Goal: Task Accomplishment & Management: Manage account settings

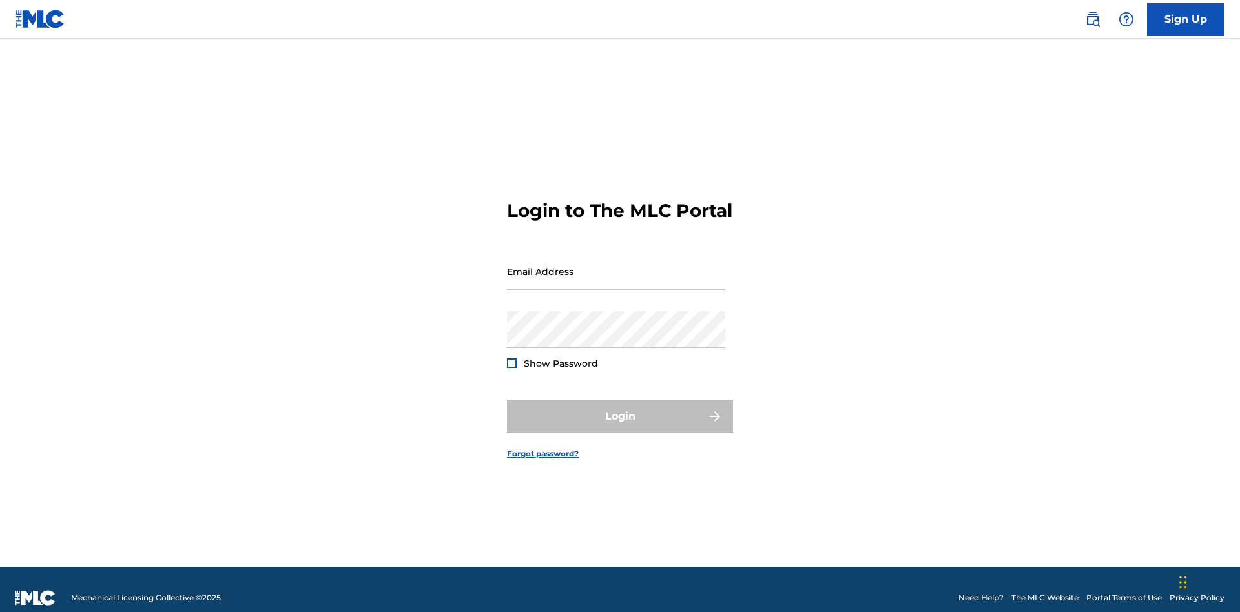
scroll to position [17, 0]
click at [616, 265] on input "Email Address" at bounding box center [616, 271] width 218 height 37
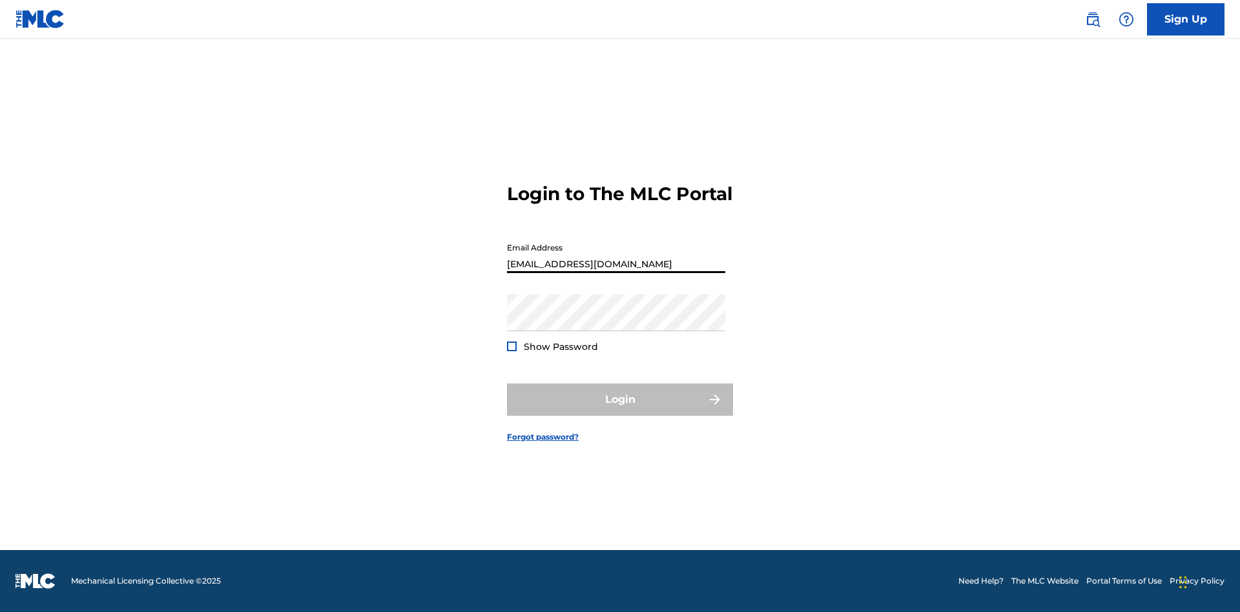
type input "[EMAIL_ADDRESS][DOMAIN_NAME]"
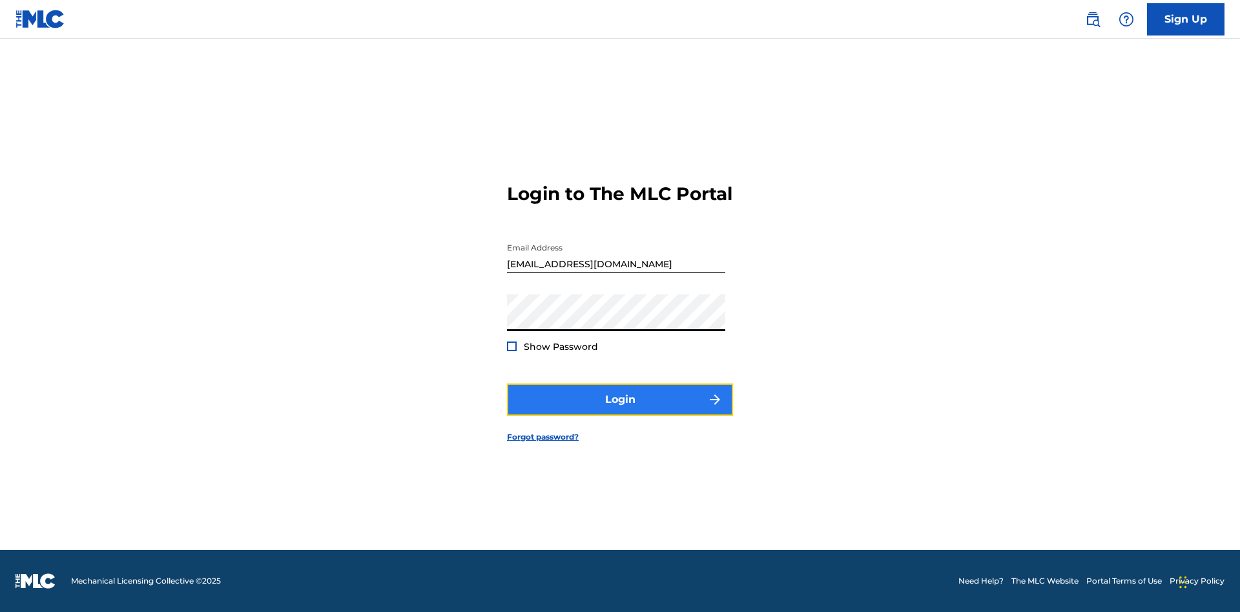
click at [620, 411] on button "Login" at bounding box center [620, 400] width 226 height 32
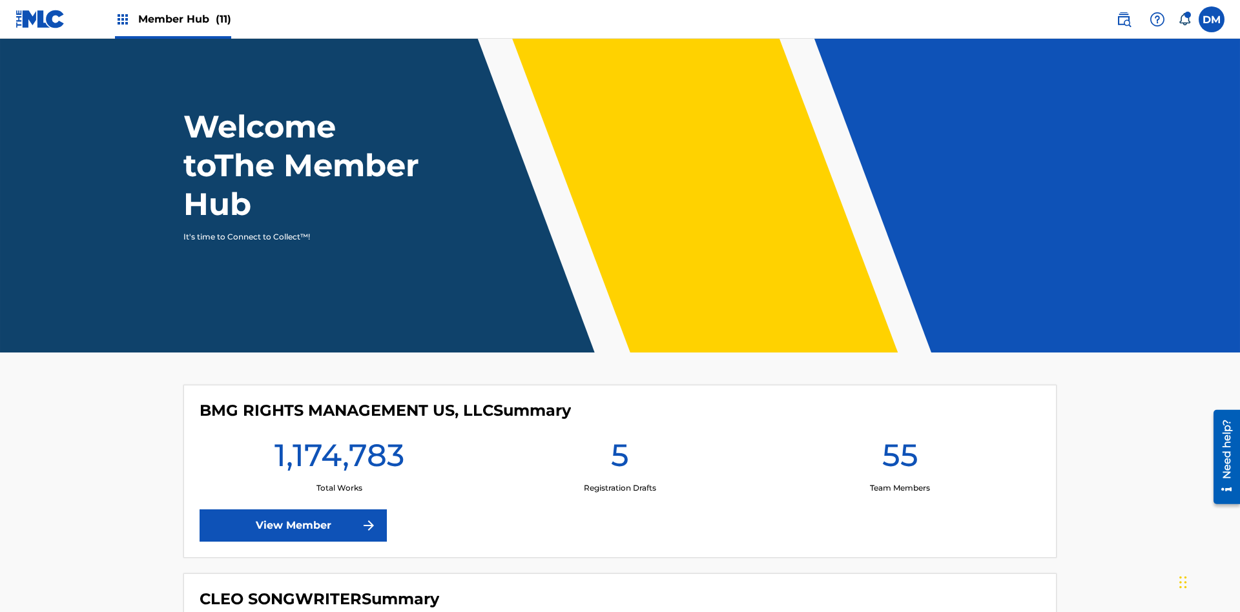
click at [184, 19] on span "Member Hub (11)" at bounding box center [184, 19] width 93 height 15
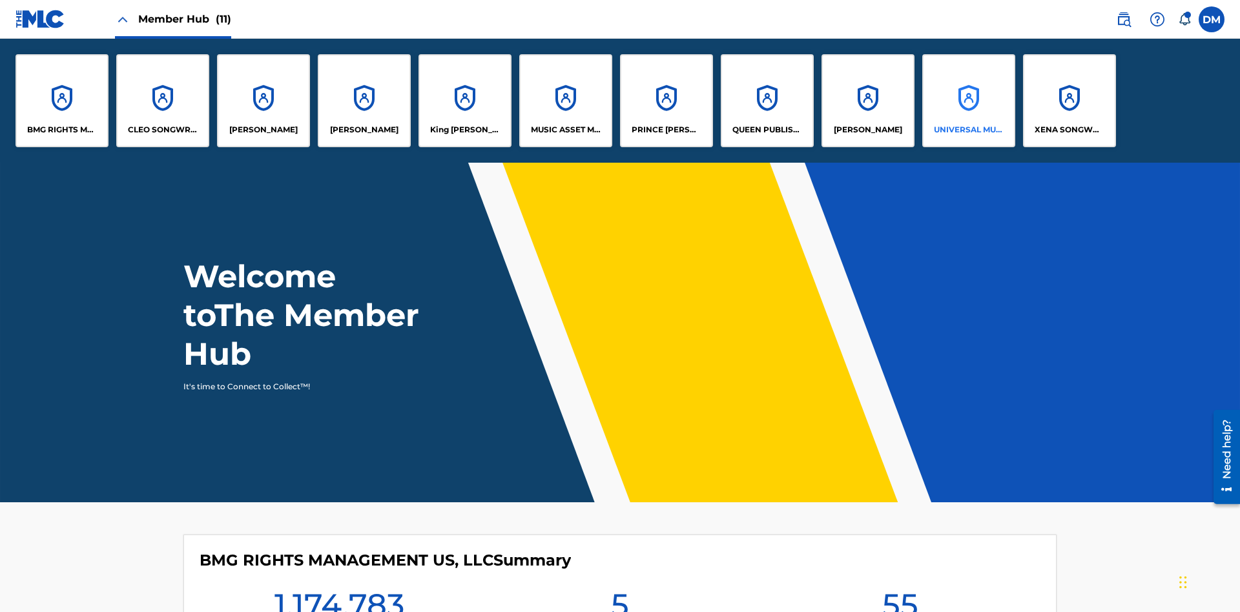
click at [968, 130] on p "UNIVERSAL MUSIC PUB GROUP" at bounding box center [969, 130] width 70 height 12
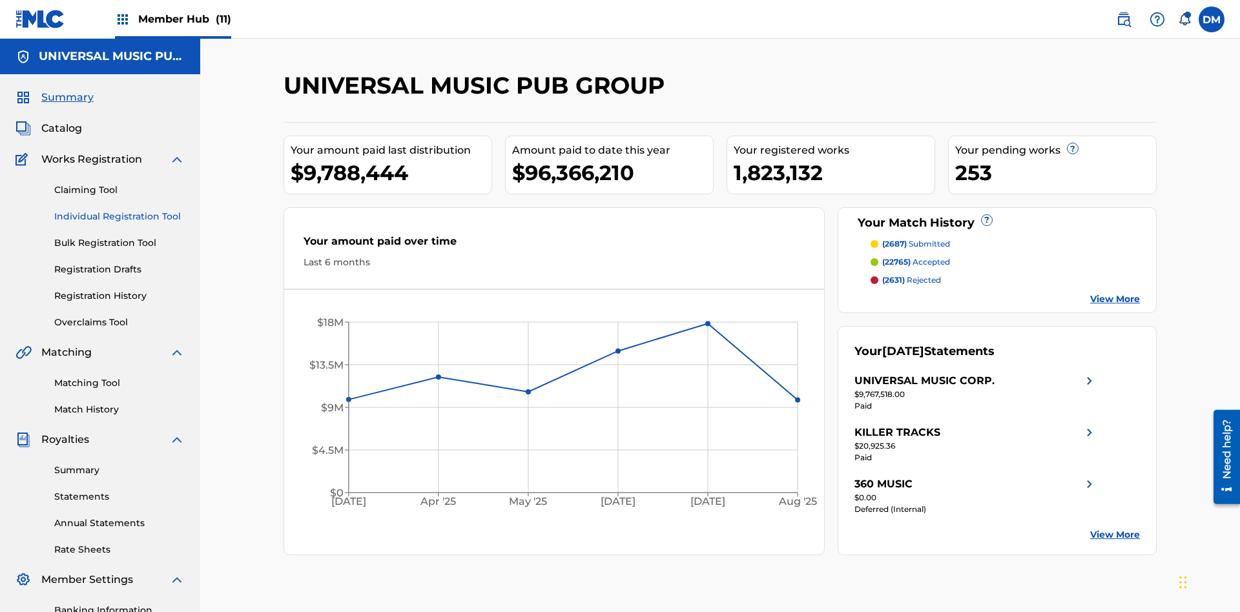
click at [119, 210] on link "Individual Registration Tool" at bounding box center [119, 217] width 130 height 14
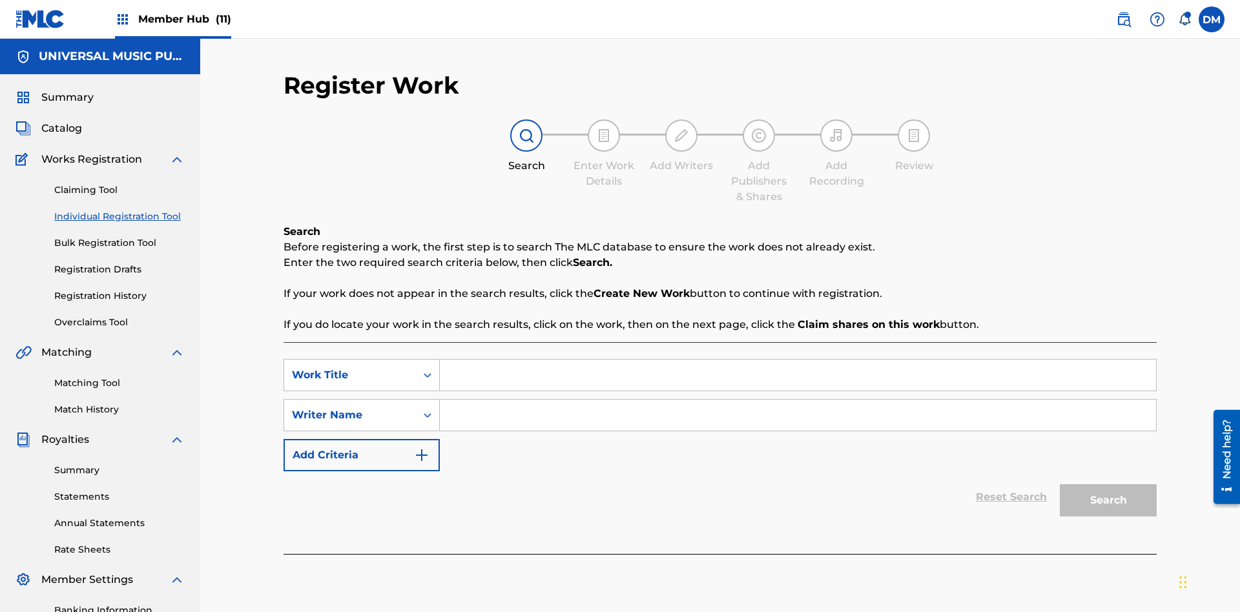
scroll to position [189, 0]
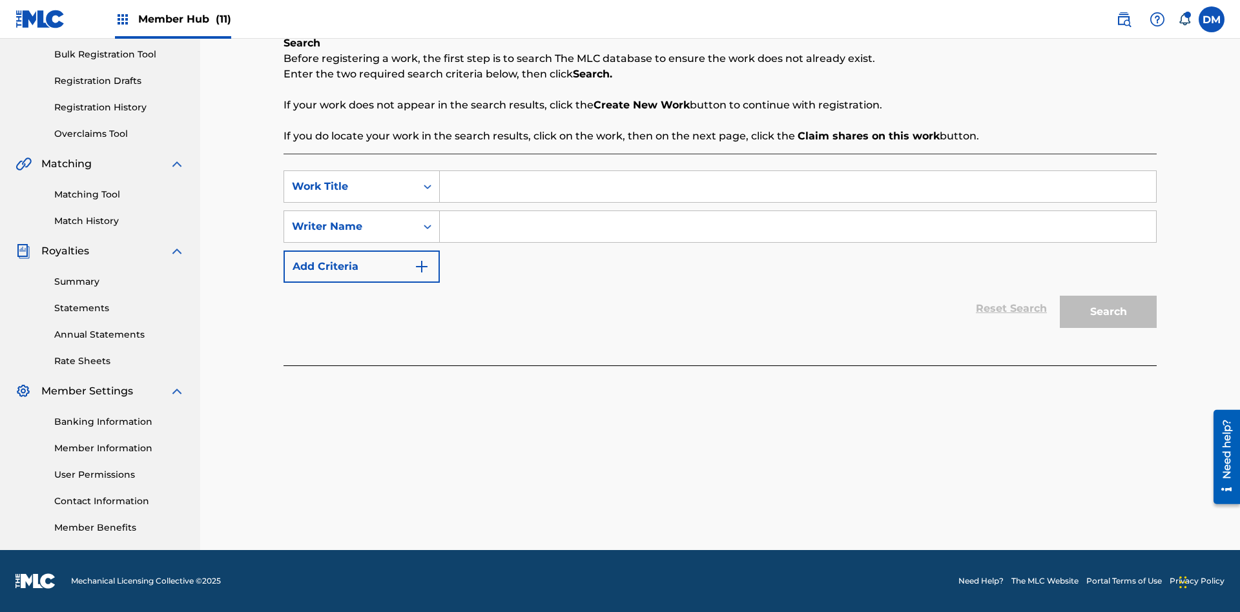
click at [798, 187] on input "Search Form" at bounding box center [798, 186] width 716 height 31
type input "Internal User Delete Single Draft"
click at [798, 227] on input "Search Form" at bounding box center [798, 226] width 716 height 31
type input "Test"
click at [1108, 312] on button "Search" at bounding box center [1108, 312] width 97 height 32
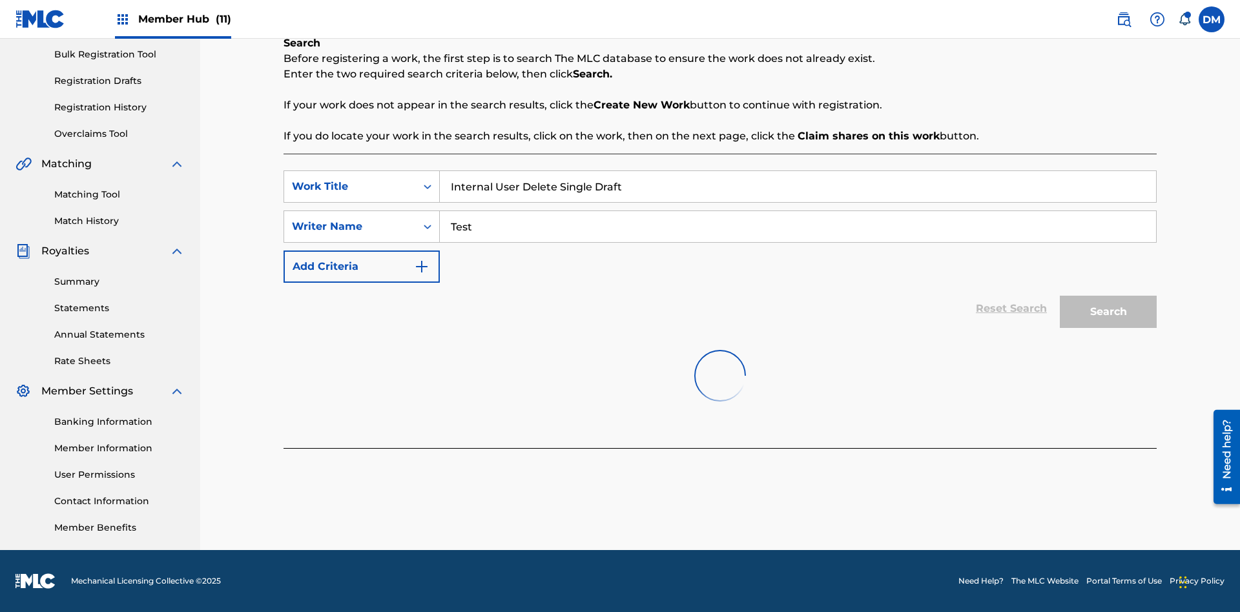
scroll to position [197, 0]
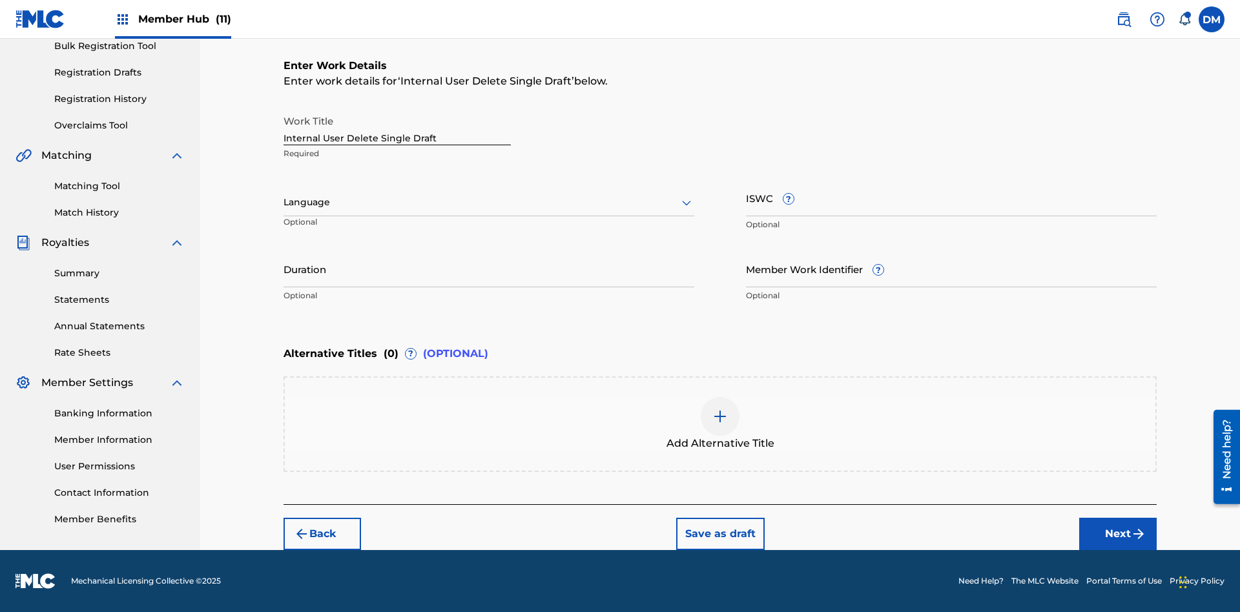
click at [397, 127] on input "Internal User Delete Single Draft" at bounding box center [397, 127] width 227 height 37
type input "Internal User Delete Single Draft"
click at [719, 533] on button "Save as draft" at bounding box center [720, 534] width 88 height 32
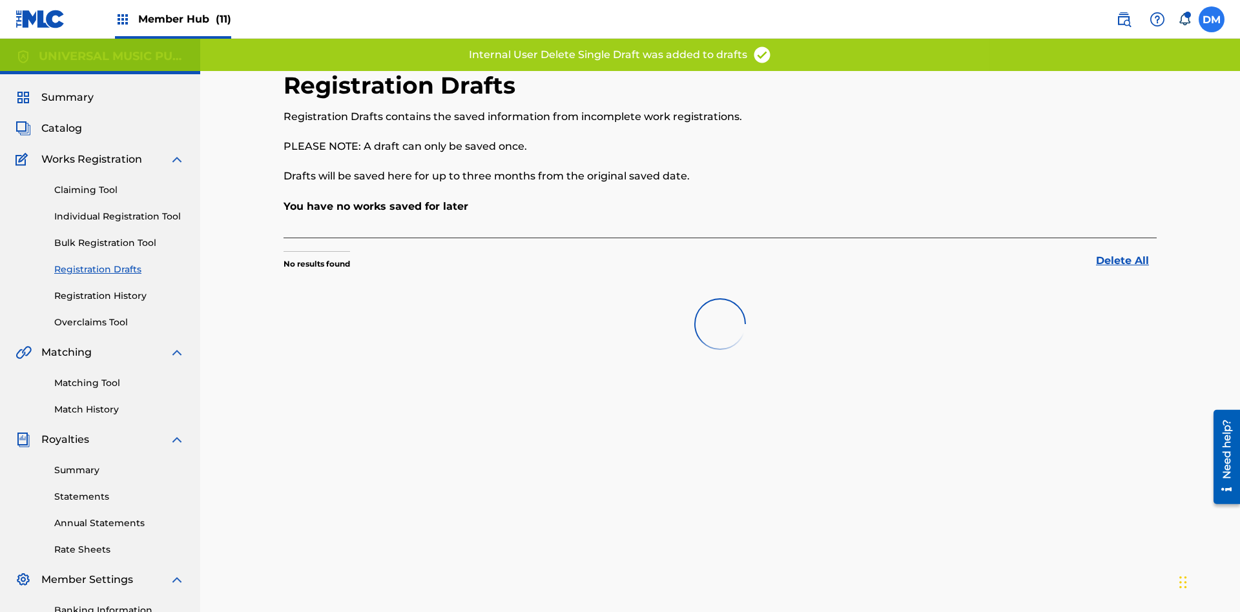
click at [1212, 19] on label at bounding box center [1212, 19] width 26 height 26
click at [1212, 19] on input "[PERSON_NAME] [PERSON_NAME] [PERSON_NAME][EMAIL_ADDRESS][DOMAIN_NAME] Notificat…" at bounding box center [1212, 19] width 0 height 0
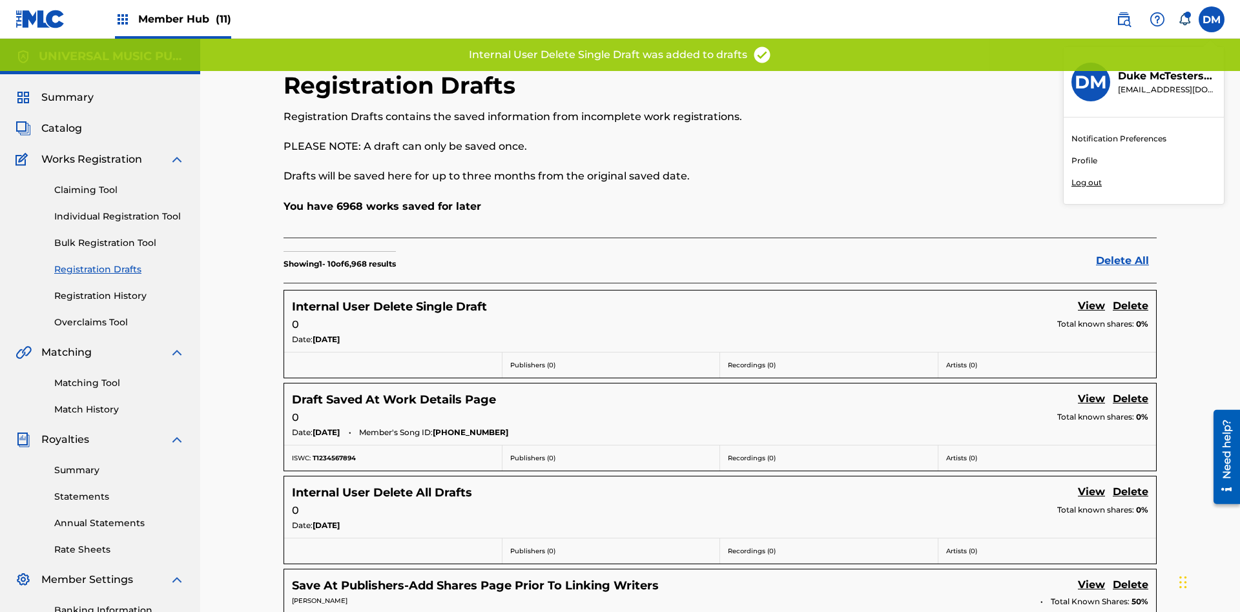
click at [1086, 183] on p "Log out" at bounding box center [1086, 183] width 30 height 12
click at [1212, 19] on input "[PERSON_NAME] [PERSON_NAME] [PERSON_NAME][EMAIL_ADDRESS][DOMAIN_NAME] Notificat…" at bounding box center [1212, 19] width 0 height 0
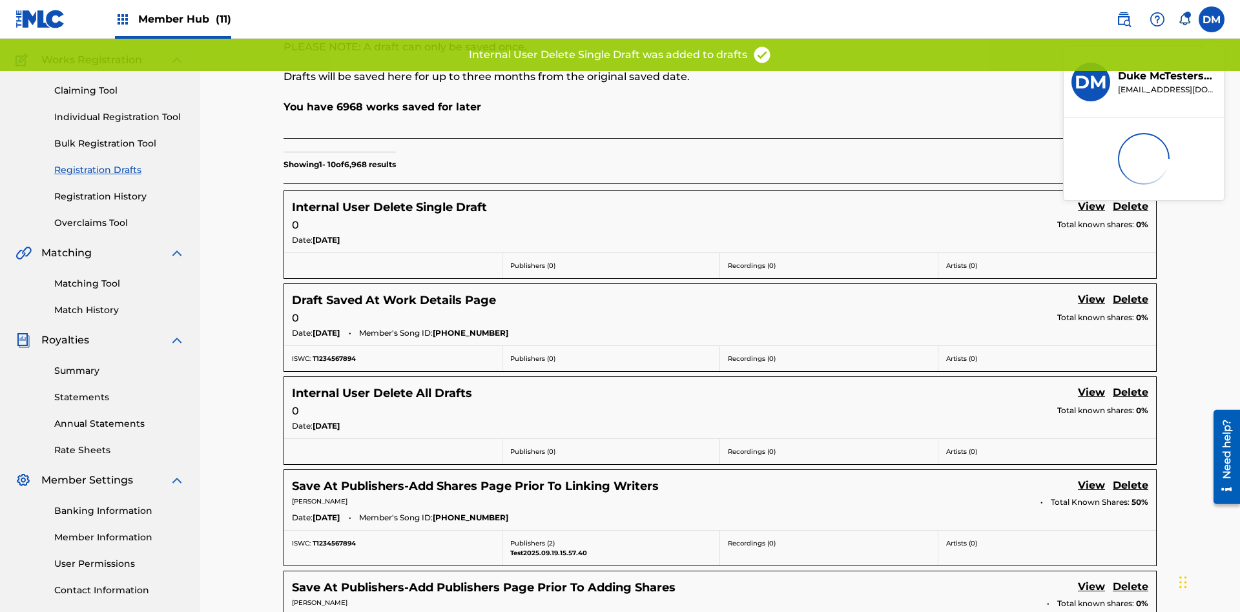
scroll to position [17, 0]
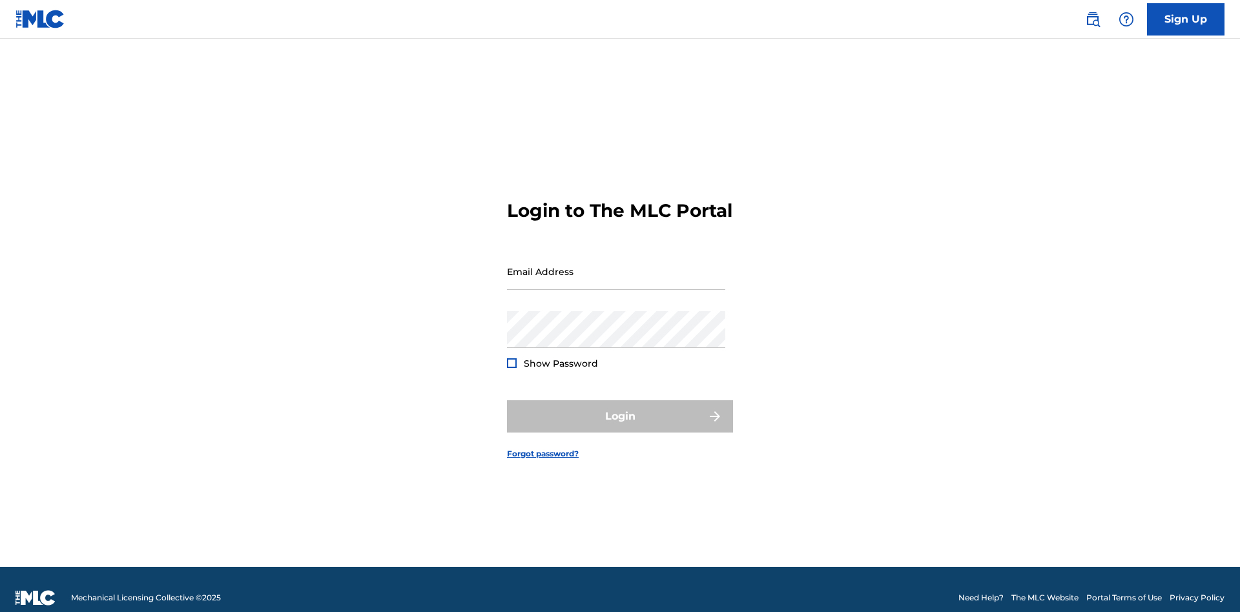
scroll to position [17, 0]
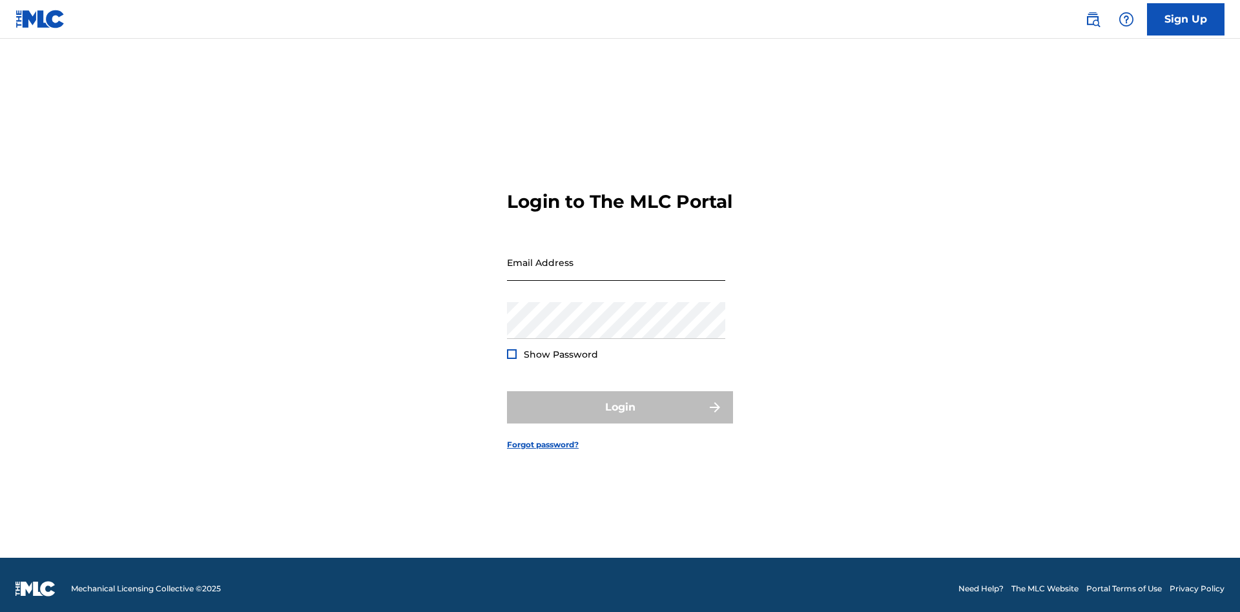
click at [616, 265] on input "Email Address" at bounding box center [616, 262] width 218 height 37
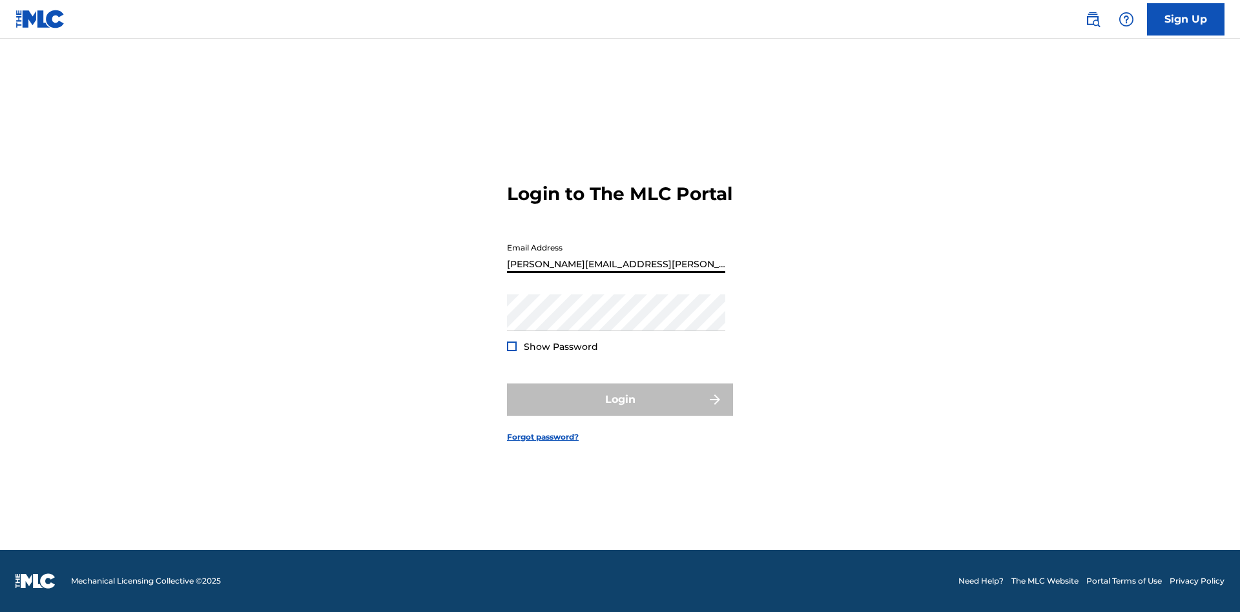
type input "Krystal.Ribble@themlc.com"
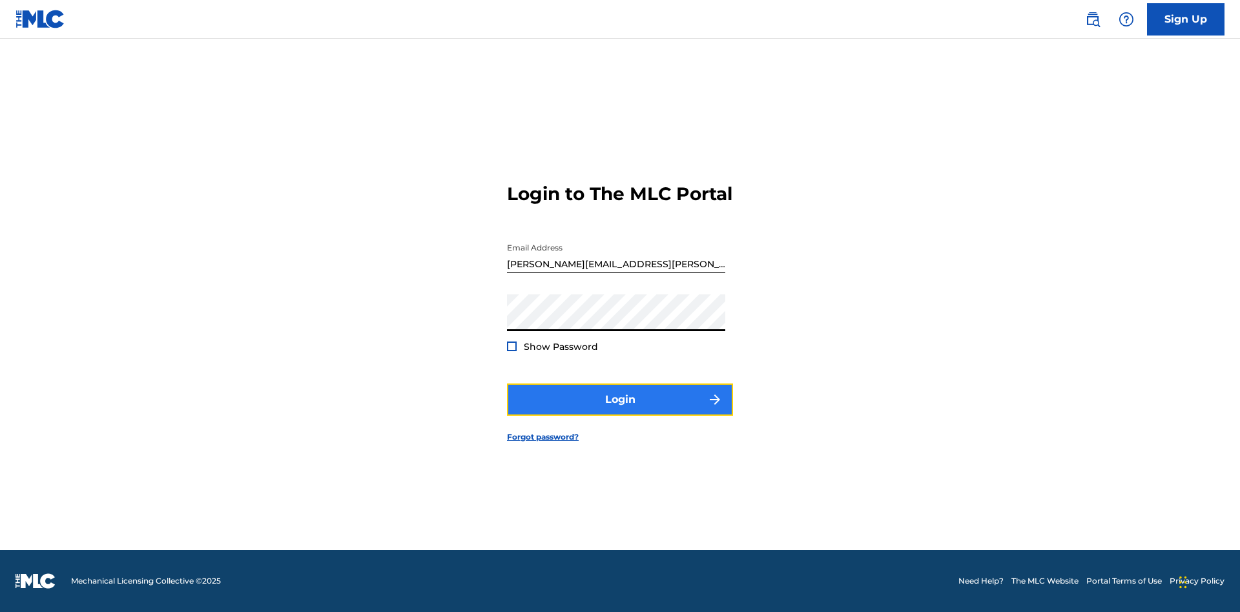
click at [620, 411] on button "Login" at bounding box center [620, 400] width 226 height 32
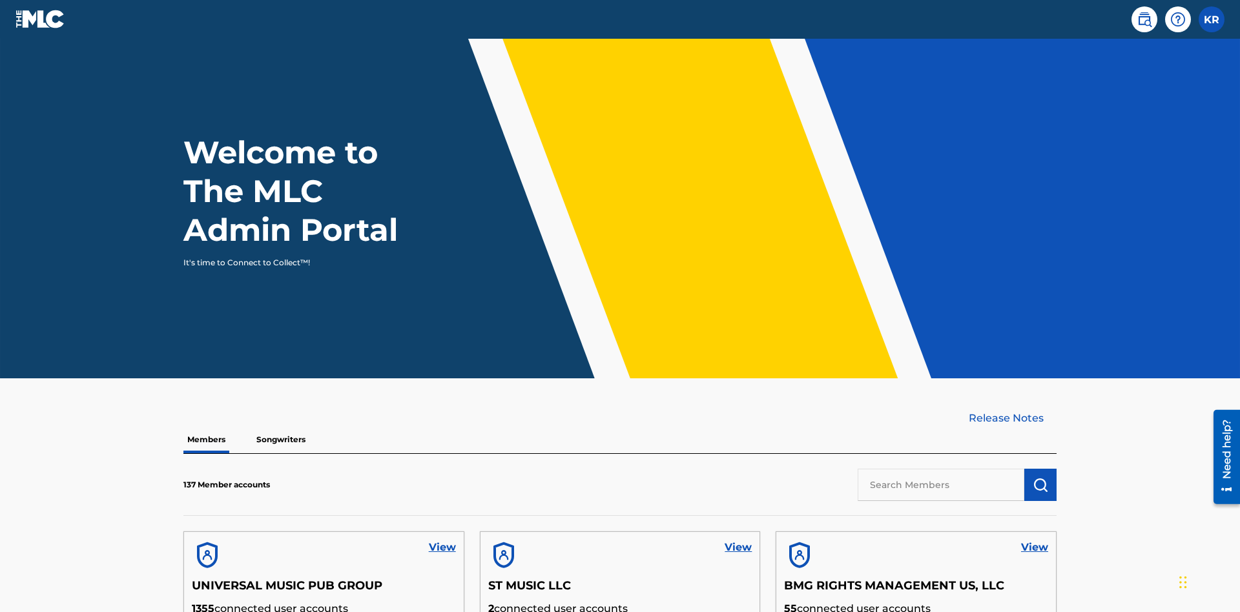
click at [941, 469] on input "text" at bounding box center [941, 485] width 167 height 32
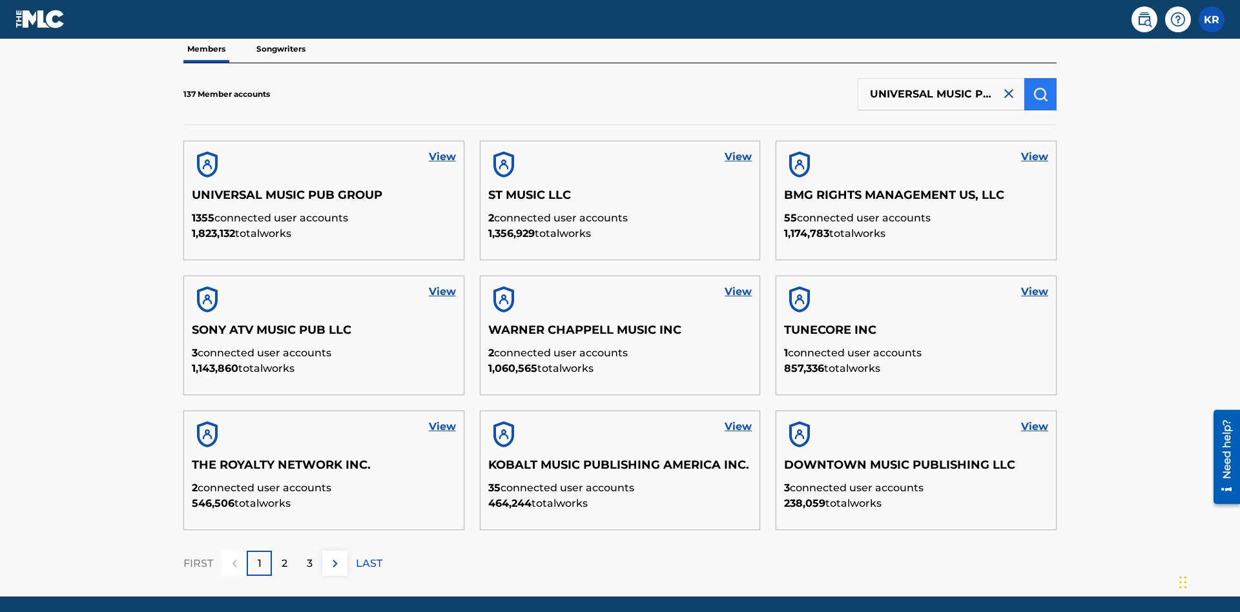
type input "UNIVERSAL MUSIC PUB GROUP"
click at [1040, 87] on img "submit" at bounding box center [1041, 95] width 16 height 16
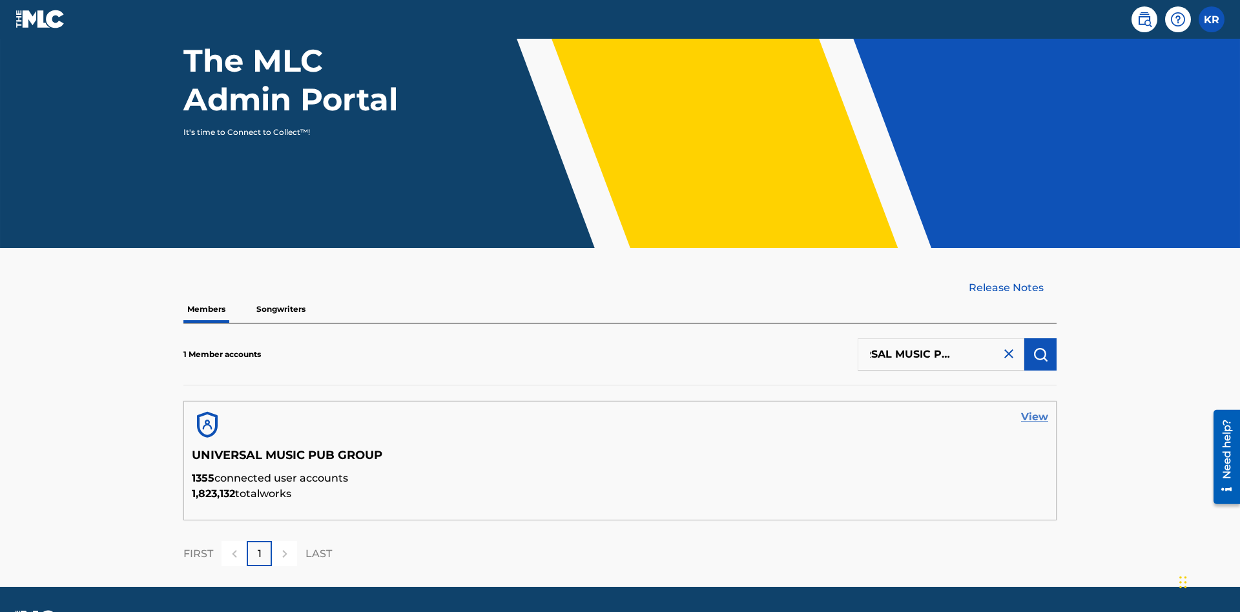
click at [1035, 409] on link "View" at bounding box center [1034, 417] width 27 height 16
